Goal: Task Accomplishment & Management: Manage account settings

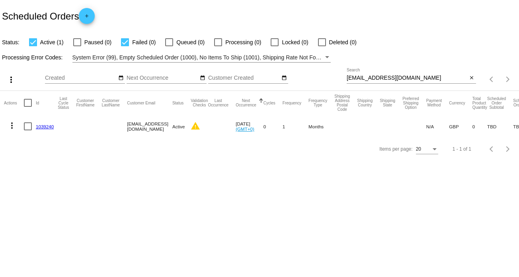
click at [43, 127] on link "1039240" at bounding box center [45, 126] width 18 height 5
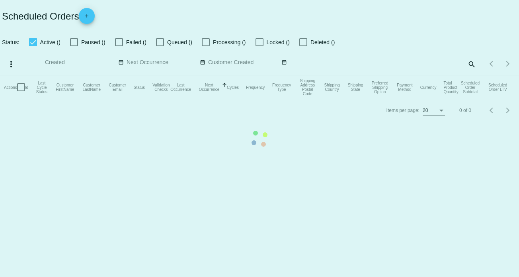
checkbox input "true"
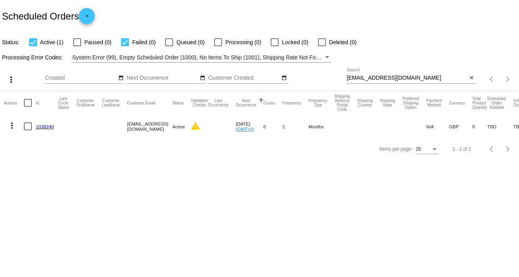
click at [26, 127] on div at bounding box center [28, 126] width 8 height 8
click at [27, 130] on input "checkbox" at bounding box center [27, 130] width 0 height 0
checkbox input "true"
drag, startPoint x: 127, startPoint y: 125, endPoint x: 184, endPoint y: 126, distance: 57.0
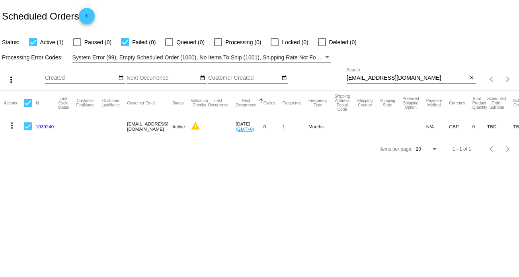
click at [184, 126] on mat-row "more_vert 1039240 emmakcotton9@gmail.com Active warning Oct 9 2025 (GMT+0) 0 1 …" at bounding box center [272, 126] width 536 height 23
copy mat-row "[EMAIL_ADDRESS][DOMAIN_NAME]"
